Goal: Find specific page/section: Find specific page/section

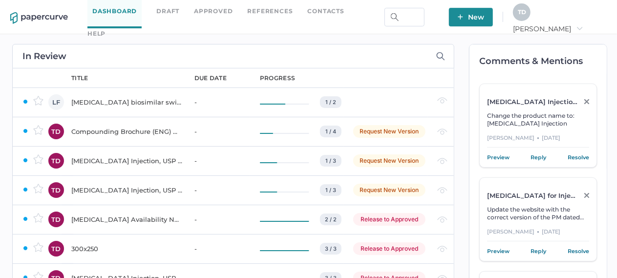
click at [125, 101] on div "[MEDICAL_DATA] biosimilar switch notice" at bounding box center [126, 102] width 111 height 12
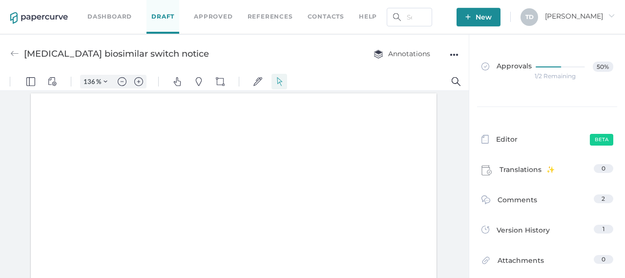
type input "136"
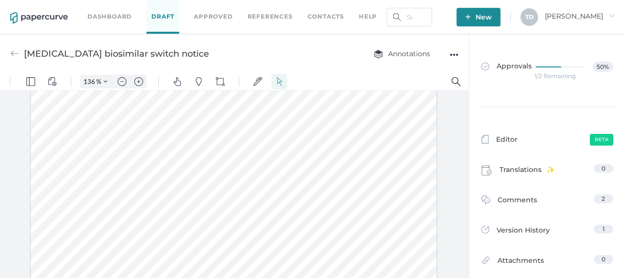
scroll to position [338, 0]
drag, startPoint x: 468, startPoint y: 229, endPoint x: 478, endPoint y: 165, distance: 65.1
click at [469, 165] on html "136 % .cls-1{fill:#abb0c4;} icon - tools - more Pin Drop Comment Pin Drop Refer…" at bounding box center [234, 177] width 469 height 209
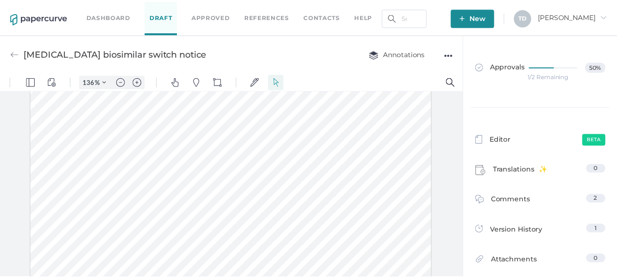
scroll to position [0, 0]
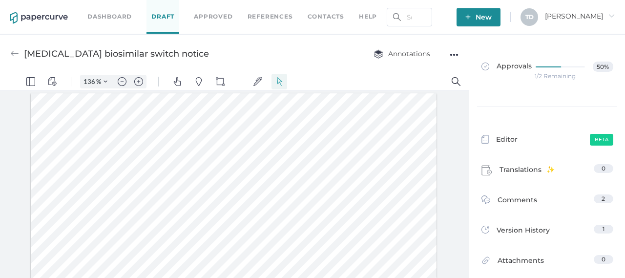
click at [578, 20] on div "T D Tania arrow_right" at bounding box center [568, 17] width 94 height 18
click at [605, 16] on span "Tania arrow_right" at bounding box center [580, 16] width 70 height 9
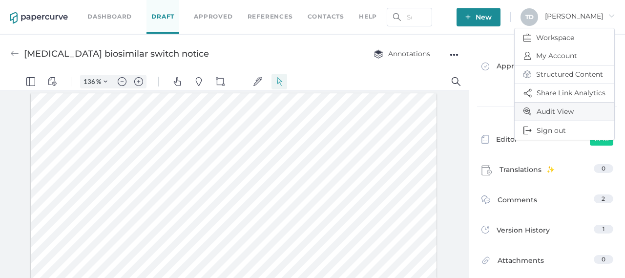
click at [556, 114] on span "Audit View" at bounding box center [564, 112] width 82 height 18
